Goal: Task Accomplishment & Management: Manage account settings

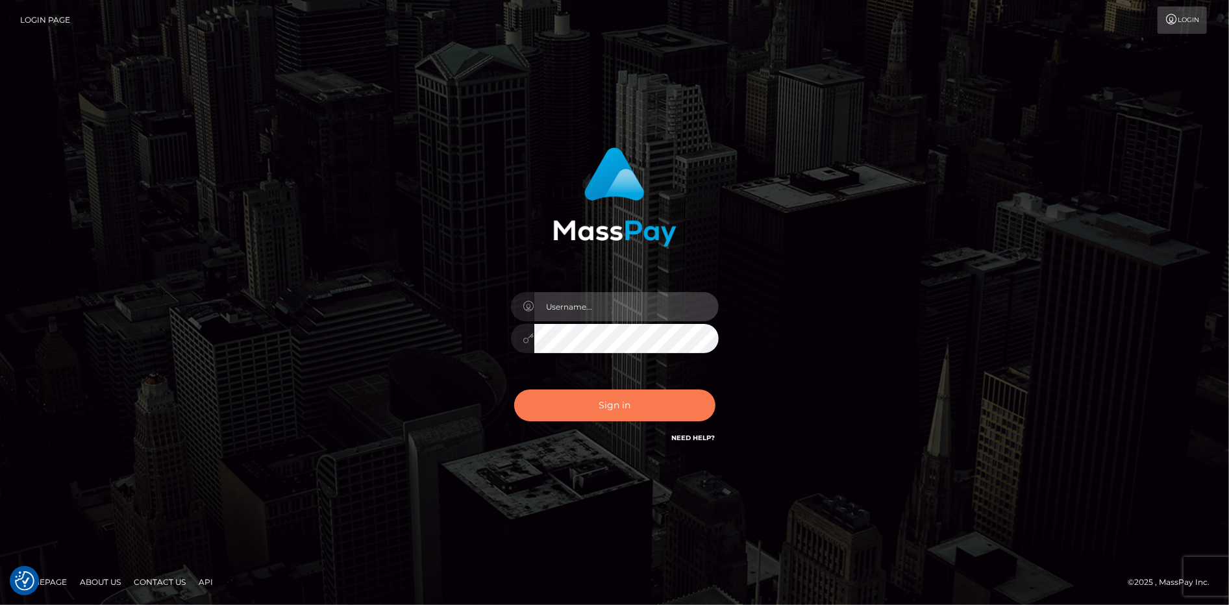
type input "Jeane.B2"
click at [607, 408] on button "Sign in" at bounding box center [614, 405] width 201 height 32
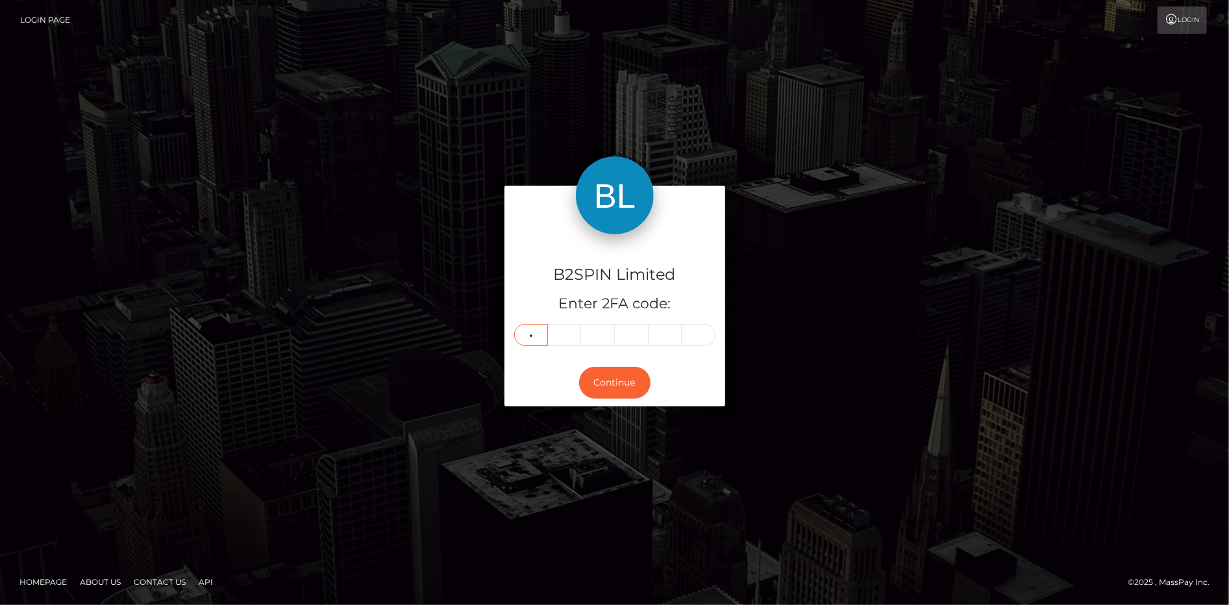
type input "9"
type input "4"
type input "8"
type input "5"
type input "1"
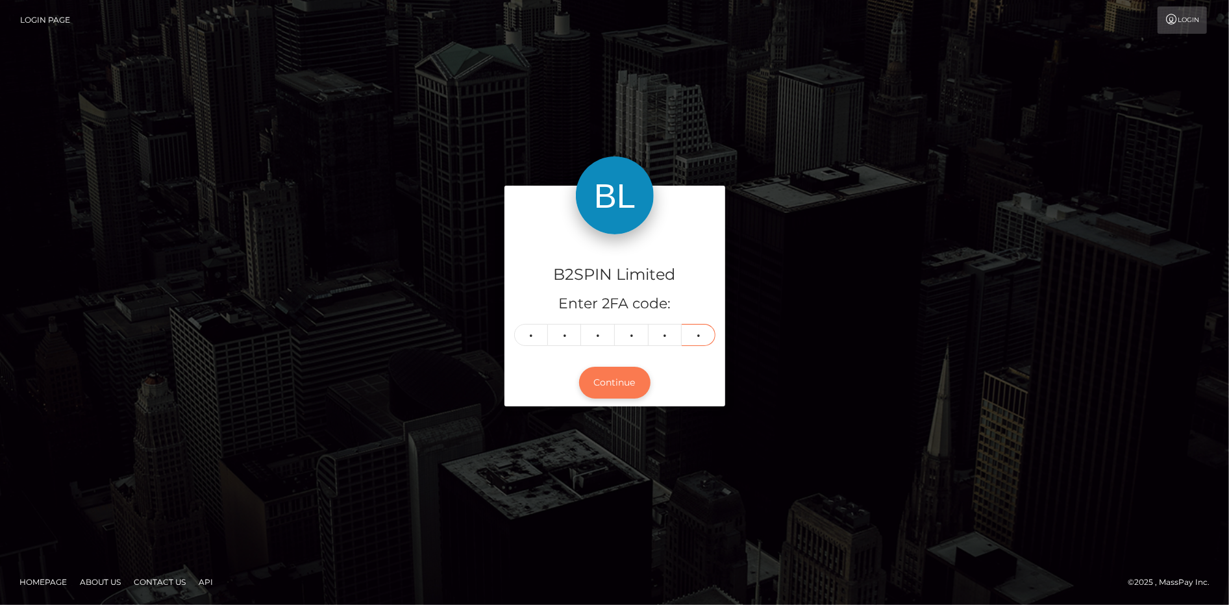
type input "9"
click at [623, 379] on button "Continue" at bounding box center [614, 383] width 71 height 32
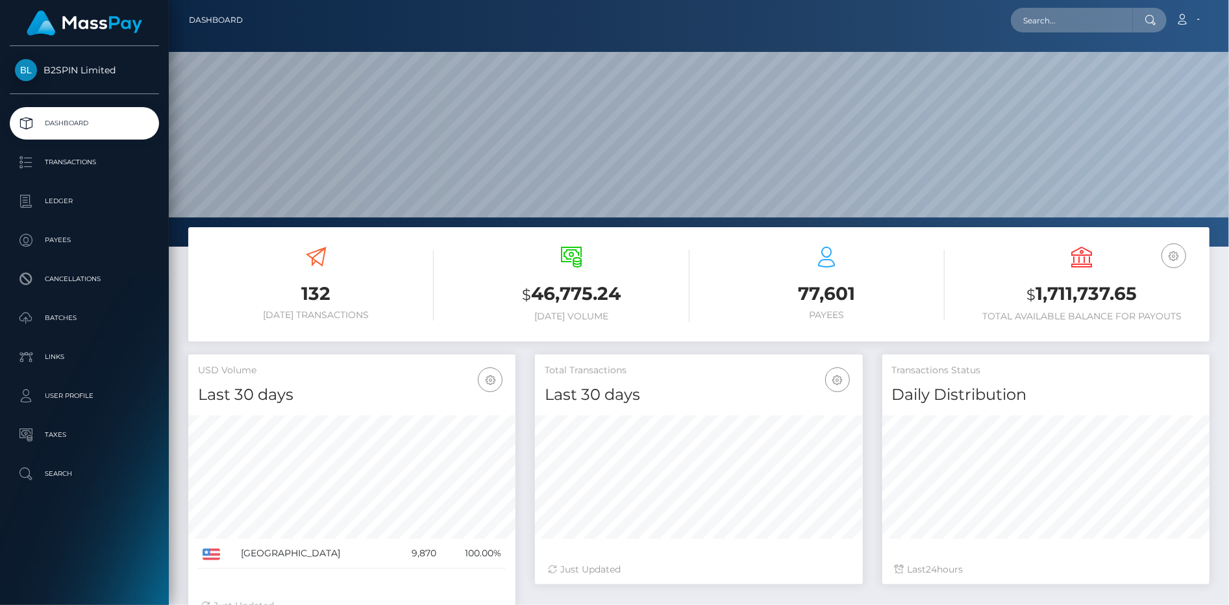
scroll to position [230, 327]
drag, startPoint x: 1126, startPoint y: 293, endPoint x: 989, endPoint y: 297, distance: 137.0
click at [989, 297] on h3 "$ 1,711,737.65" at bounding box center [1082, 294] width 236 height 27
copy h3 "$ 1,711,737.65"
